Goal: Task Accomplishment & Management: Manage account settings

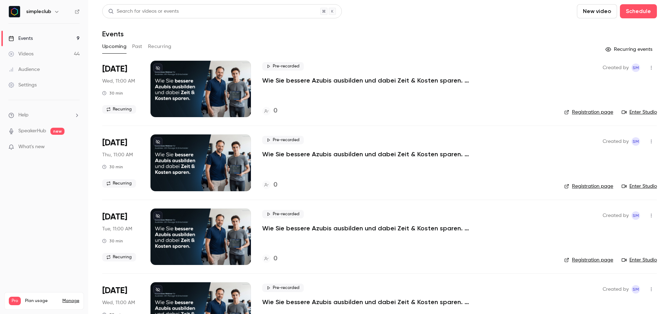
click at [143, 45] on div "Upcoming Past Recurring" at bounding box center [379, 46] width 555 height 11
click at [141, 47] on button "Past" at bounding box center [137, 46] width 10 height 11
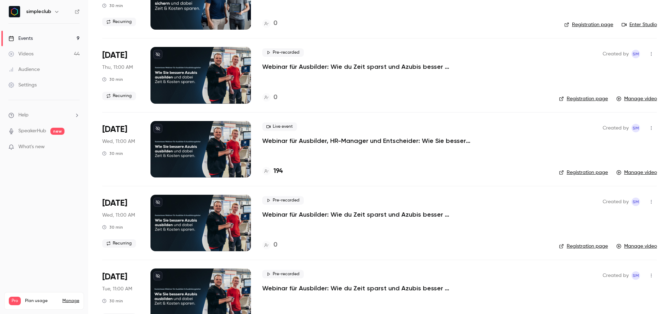
scroll to position [1499, 0]
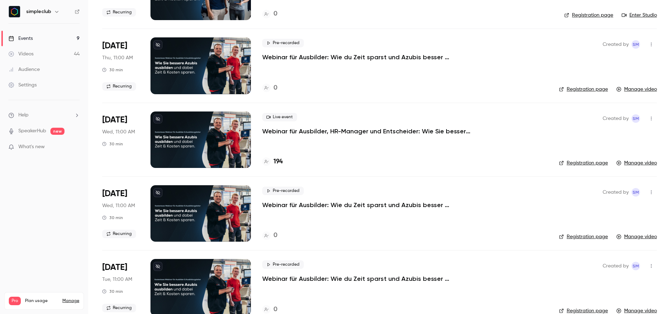
click at [301, 132] on p "Webinar für Ausbilder, HR-Manager und Entscheider: Wie Sie bessere Azubis ausbi…" at bounding box center [368, 131] width 212 height 8
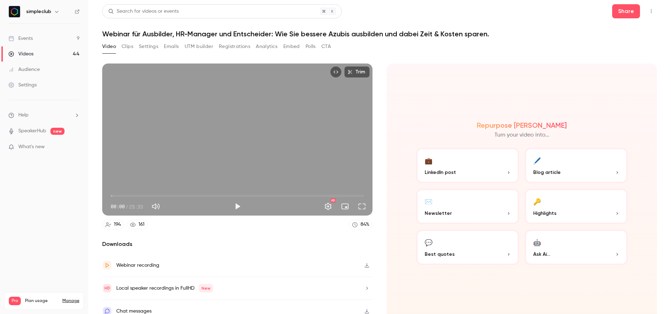
click at [206, 33] on h1 "Webinar für Ausbilder, HR-Manager und Entscheider: Wie Sie bessere Azubis ausbi…" at bounding box center [379, 34] width 555 height 8
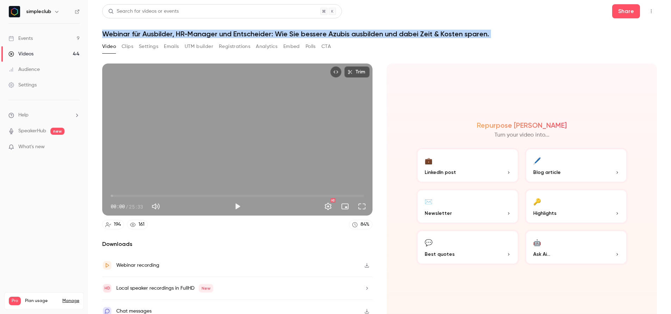
click at [206, 33] on h1 "Webinar für Ausbilder, HR-Manager und Entscheider: Wie Sie bessere Azubis ausbi…" at bounding box center [379, 34] width 555 height 8
copy div "Webinar für Ausbilder, HR-Manager und Entscheider: Wie Sie bessere Azubis ausbi…"
click at [39, 36] on link "Events 9" at bounding box center [44, 39] width 88 height 16
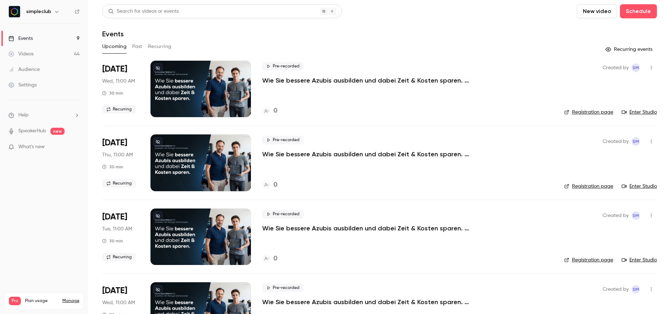
click at [134, 43] on button "Past" at bounding box center [137, 46] width 10 height 11
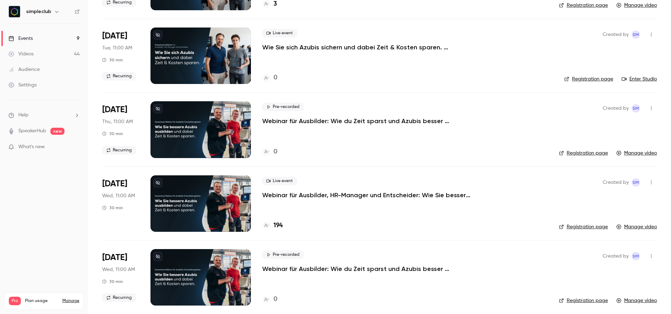
scroll to position [1457, 0]
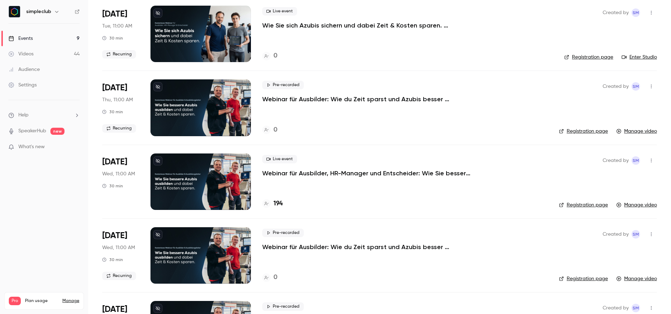
click at [649, 159] on icon "button" at bounding box center [652, 160] width 6 height 5
click at [622, 195] on div "Duplicate" at bounding box center [619, 196] width 54 height 7
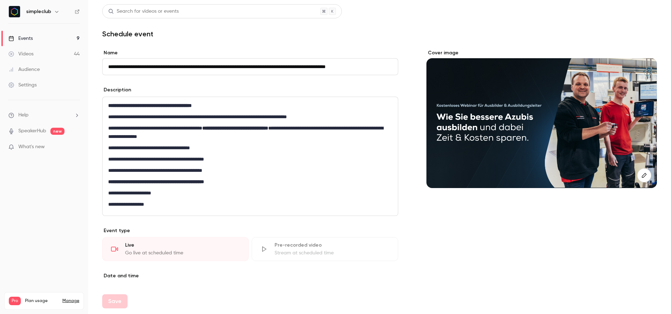
scroll to position [0, 6]
click at [249, 71] on input "**********" at bounding box center [248, 66] width 293 height 17
drag, startPoint x: 244, startPoint y: 69, endPoint x: 83, endPoint y: 68, distance: 161.1
click at [83, 68] on div "**********" at bounding box center [335, 157] width 671 height 314
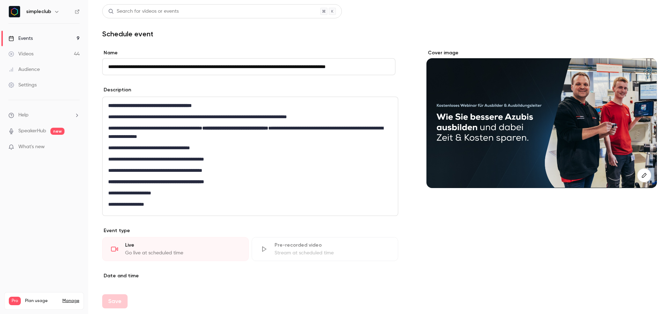
click at [143, 65] on input "**********" at bounding box center [248, 66] width 293 height 17
drag, startPoint x: 129, startPoint y: 66, endPoint x: 62, endPoint y: 66, distance: 66.6
click at [62, 66] on div "**********" at bounding box center [335, 157] width 671 height 314
drag, startPoint x: 147, startPoint y: 63, endPoint x: 459, endPoint y: 76, distance: 312.6
click at [459, 76] on div "**********" at bounding box center [379, 256] width 555 height 415
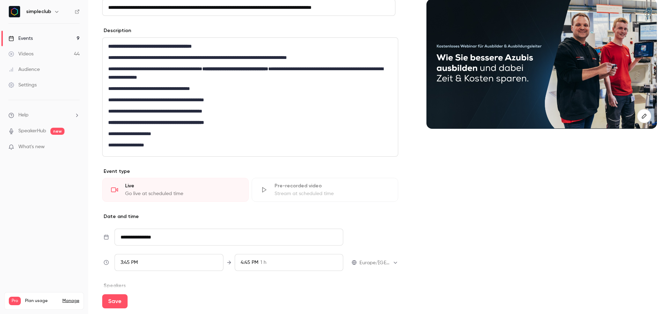
scroll to position [154, 0]
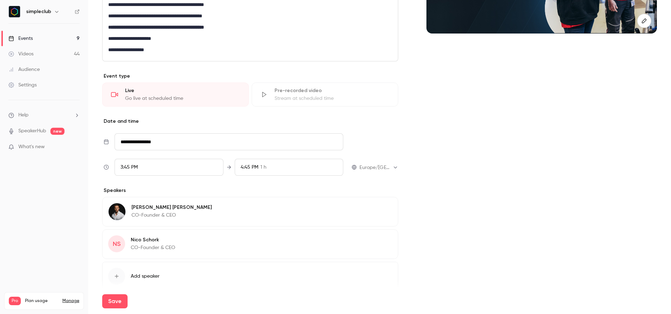
type input "**********"
click at [378, 241] on button "Edit" at bounding box center [380, 240] width 26 height 11
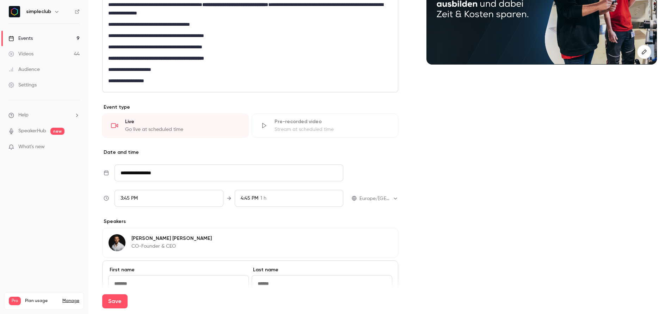
scroll to position [259, 0]
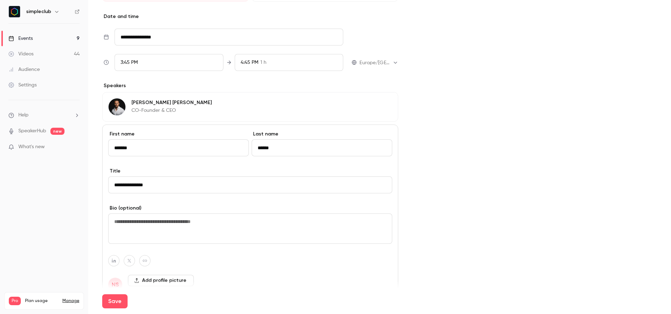
type input "*******"
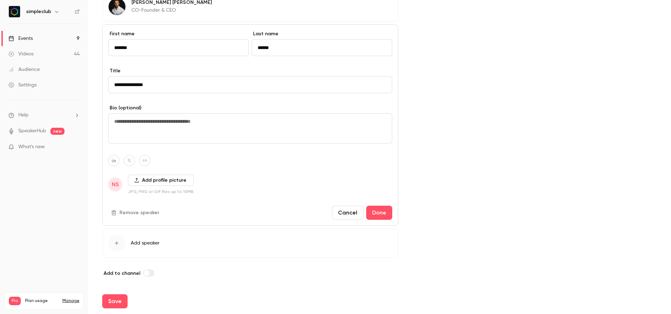
click at [355, 216] on button "Cancel" at bounding box center [347, 213] width 31 height 14
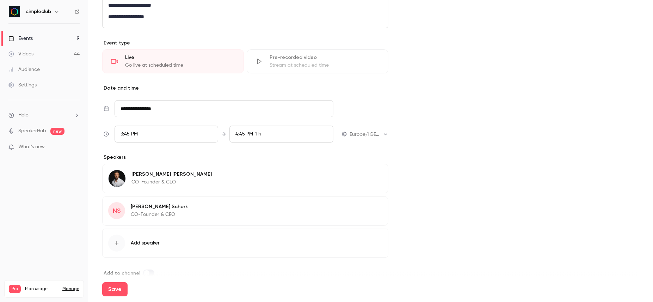
scroll to position [188, 0]
click at [117, 291] on button "Save" at bounding box center [114, 289] width 25 height 14
type input "**********"
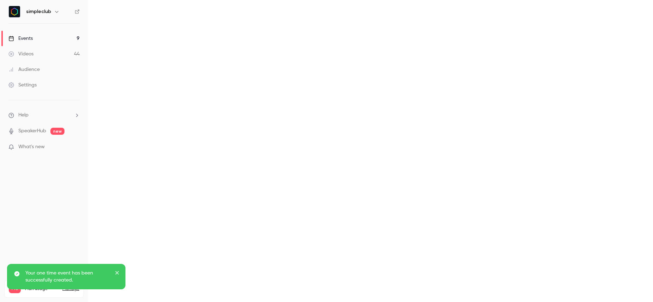
click at [66, 231] on nav "simpleclub Events 9 Videos 44 Audience Settings Help SpeakerHub new What's new …" at bounding box center [44, 151] width 88 height 302
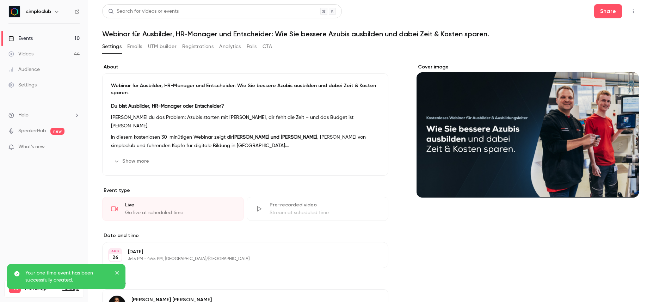
click at [42, 48] on link "Videos 44" at bounding box center [44, 54] width 88 height 16
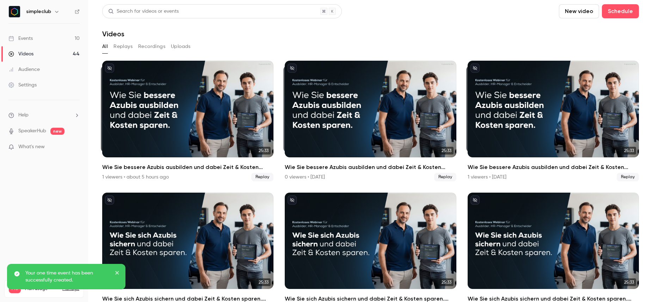
click at [29, 40] on div "Events" at bounding box center [20, 38] width 24 height 7
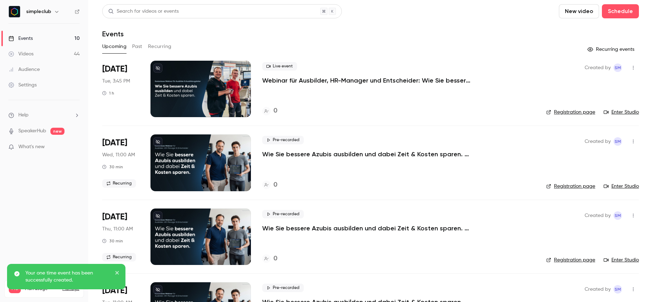
click at [122, 84] on span "Tue, 3:45 PM" at bounding box center [116, 81] width 28 height 7
click at [411, 93] on div "Live event Webinar für Ausbilder, HR-Manager und Entscheider: Wie Sie bessere A…" at bounding box center [398, 89] width 273 height 56
click at [632, 67] on button "button" at bounding box center [633, 67] width 11 height 11
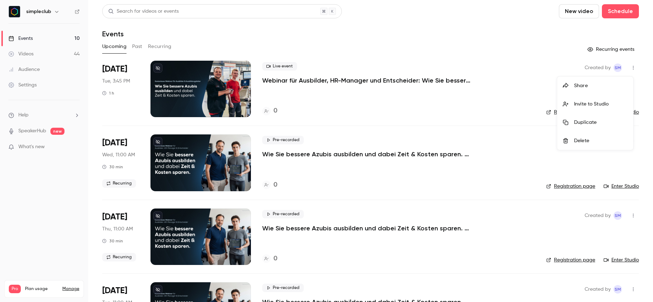
click at [278, 78] on div at bounding box center [326, 151] width 653 height 302
click at [273, 84] on p "Webinar für Ausbilder, HR-Manager und Entscheider: Wie Sie bessere Azubis ausbi…" at bounding box center [368, 80] width 212 height 8
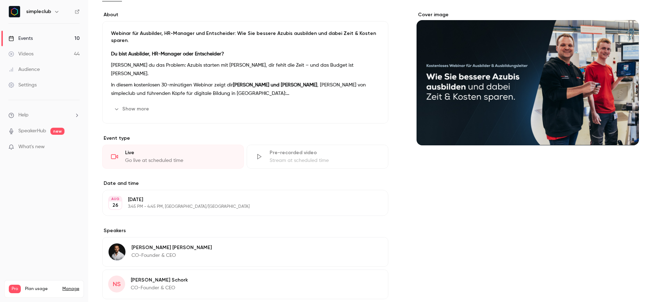
scroll to position [128, 0]
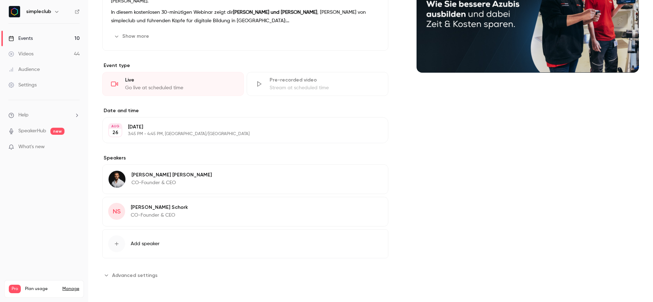
click at [169, 128] on p "[DATE]" at bounding box center [239, 126] width 223 height 7
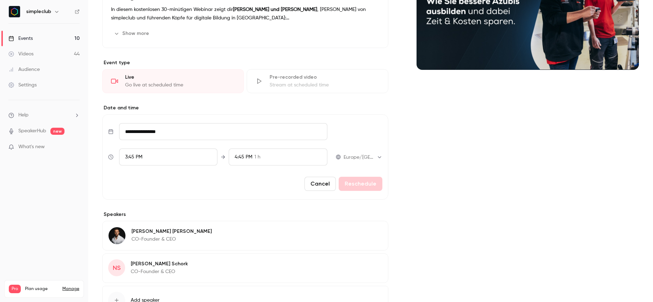
click at [163, 139] on input "**********" at bounding box center [223, 131] width 208 height 17
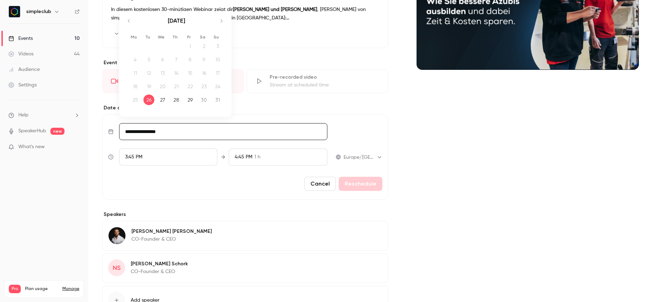
click at [222, 23] on icon "Move forward to switch to the next month." at bounding box center [221, 21] width 8 height 8
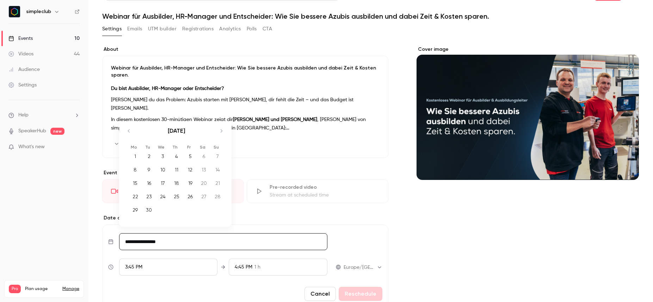
scroll to position [0, 0]
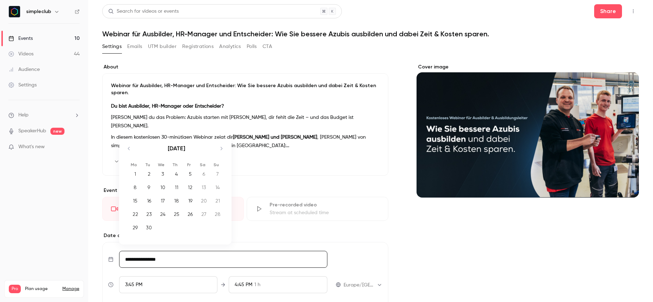
click at [162, 177] on div "3" at bounding box center [162, 174] width 11 height 11
type input "**********"
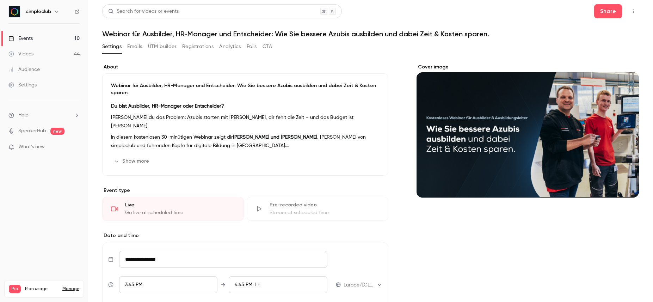
click at [200, 237] on label "Date and time" at bounding box center [245, 235] width 286 height 7
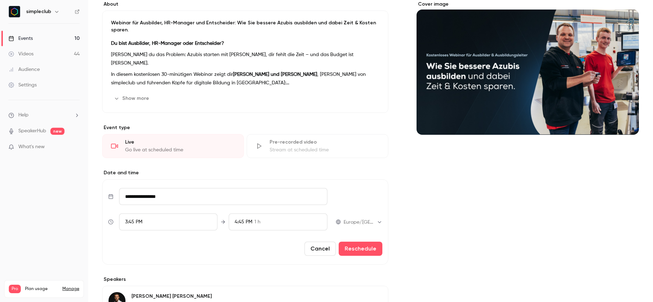
scroll to position [66, 0]
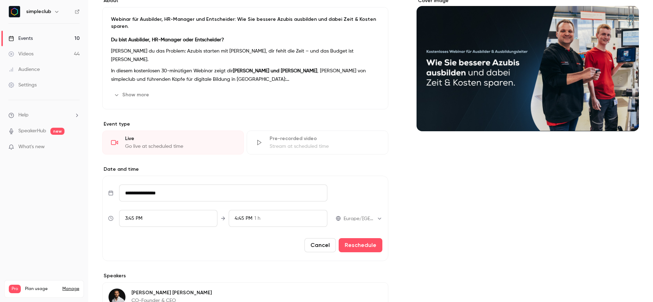
click at [147, 221] on div "3:45 PM" at bounding box center [168, 218] width 98 height 17
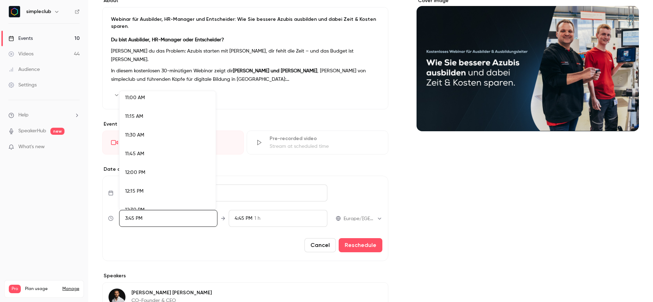
scroll to position [777, 0]
click at [148, 149] on div "11:00 AM" at bounding box center [167, 145] width 85 height 7
click at [269, 219] on div at bounding box center [326, 151] width 653 height 302
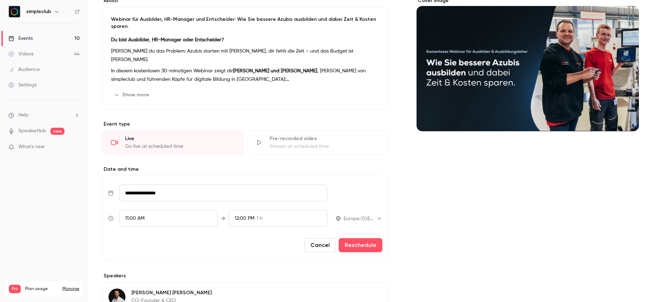
scroll to position [1127, 0]
click at [264, 220] on div "12:00 PM 1 h" at bounding box center [278, 218] width 98 height 17
click at [259, 154] on span "45 min" at bounding box center [263, 156] width 16 height 7
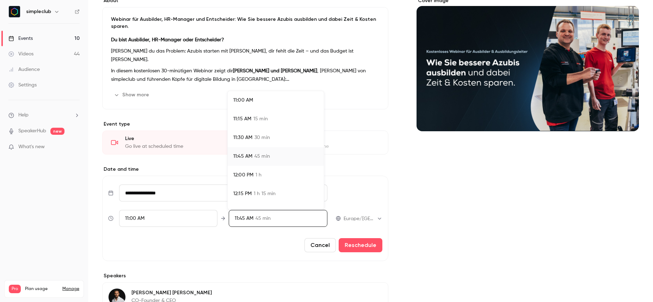
click at [437, 203] on div at bounding box center [326, 151] width 653 height 302
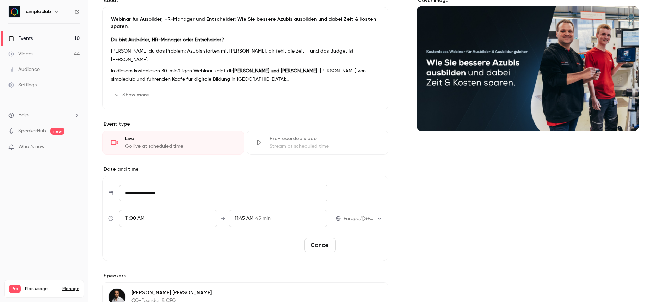
click at [364, 250] on button "Reschedule" at bounding box center [361, 245] width 44 height 14
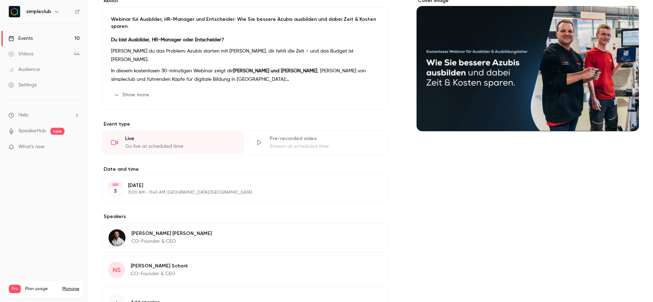
scroll to position [0, 0]
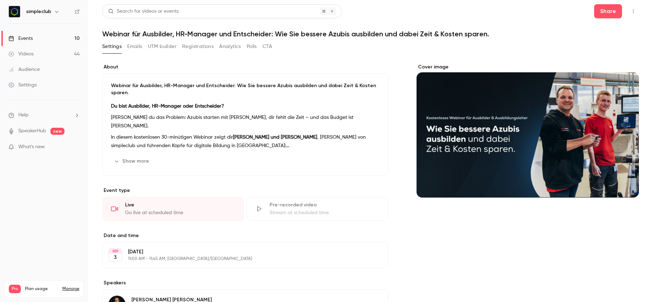
click at [23, 31] on link "Events 10" at bounding box center [44, 39] width 88 height 16
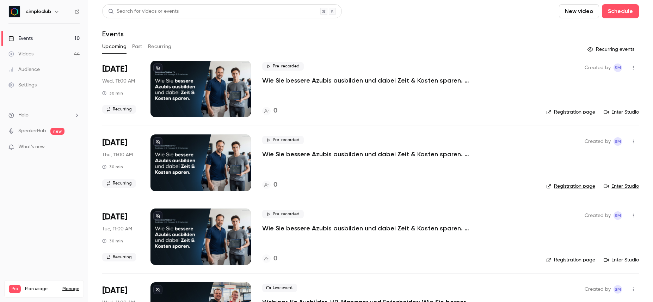
click at [119, 46] on button "Upcoming" at bounding box center [114, 46] width 24 height 11
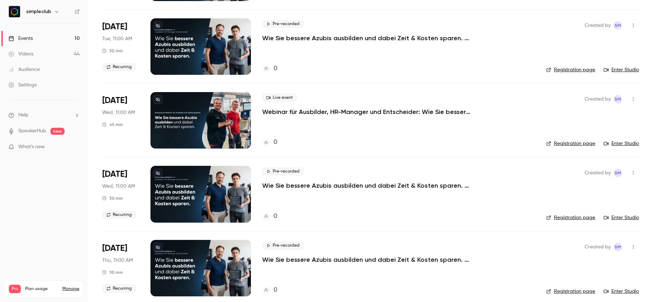
scroll to position [106, 0]
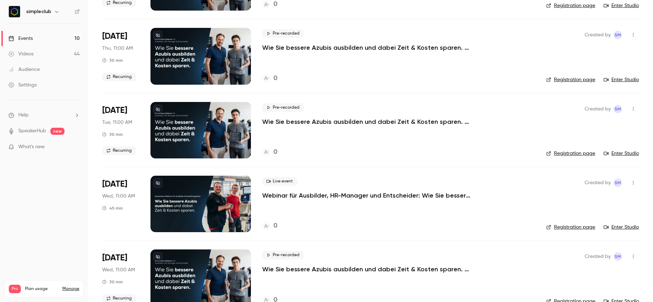
click at [284, 197] on p "Webinar für Ausbilder, HR-Manager und Entscheider: Wie Sie bessere Azubis ausbi…" at bounding box center [368, 195] width 212 height 8
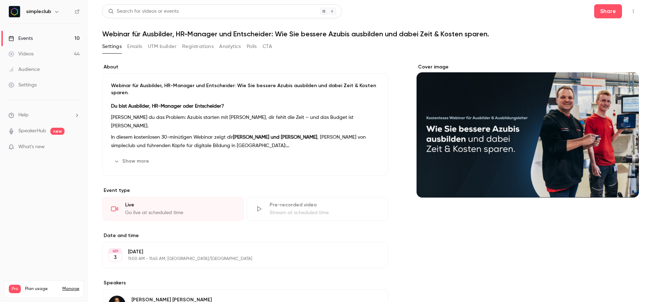
click at [249, 36] on h1 "Webinar für Ausbilder, HR-Manager und Entscheider: Wie Sie bessere Azubis ausbi…" at bounding box center [370, 34] width 537 height 8
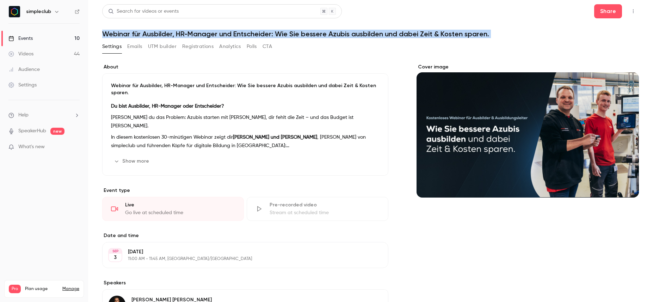
click at [249, 36] on h1 "Webinar für Ausbilder, HR-Manager und Entscheider: Wie Sie bessere Azubis ausbi…" at bounding box center [370, 34] width 537 height 8
copy div "Webinar für Ausbilder, HR-Manager und Entscheider: Wie Sie bessere Azubis ausbi…"
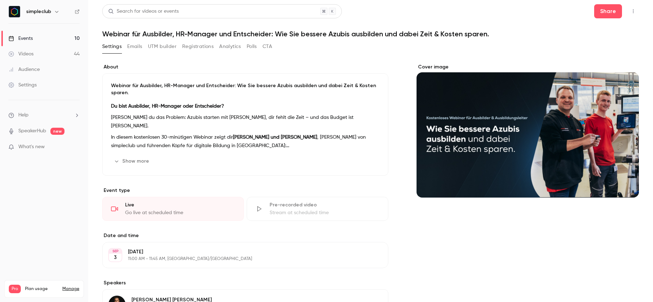
click at [304, 87] on p "Webinar für Ausbilder, HR-Manager und Entscheider: Wie Sie bessere Azubis ausbi…" at bounding box center [245, 89] width 269 height 14
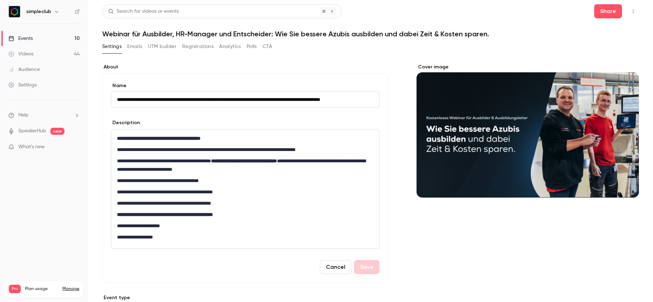
scroll to position [0, 15]
click at [209, 32] on h1 "Webinar für Ausbilder, HR-Manager und Entscheider: Wie Sie bessere Azubis ausbi…" at bounding box center [370, 34] width 537 height 8
drag, startPoint x: 345, startPoint y: 98, endPoint x: 419, endPoint y: 97, distance: 73.7
click at [419, 97] on div "**********" at bounding box center [370, 287] width 537 height 449
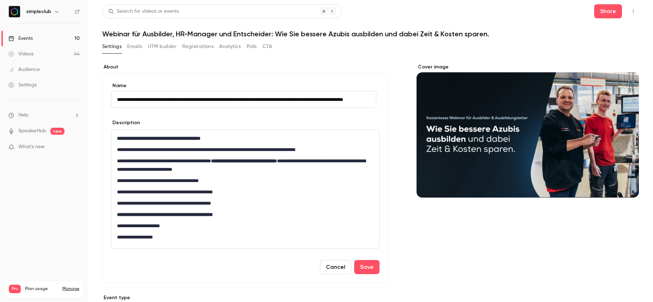
type input "**********"
click at [400, 166] on div "**********" at bounding box center [370, 287] width 537 height 449
click at [374, 261] on button "Save" at bounding box center [366, 267] width 25 height 14
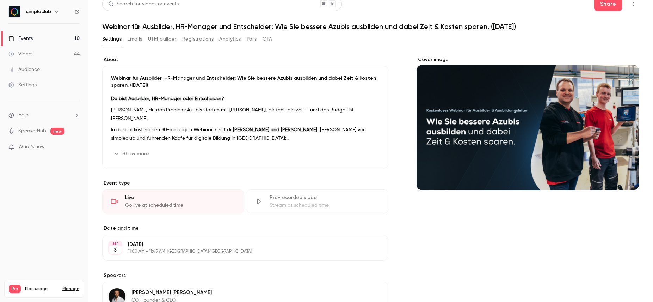
scroll to position [8, 0]
